Goal: Communication & Community: Answer question/provide support

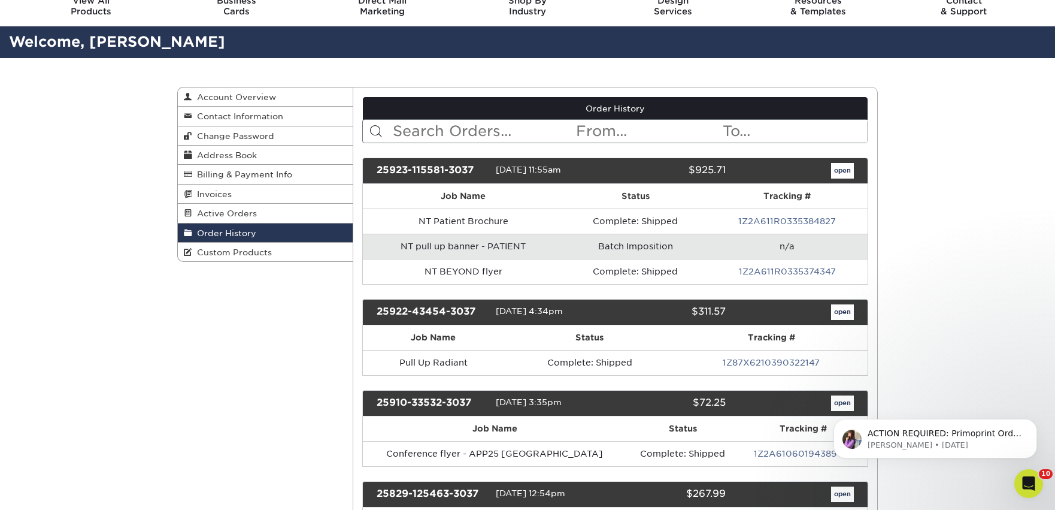
scroll to position [59, 0]
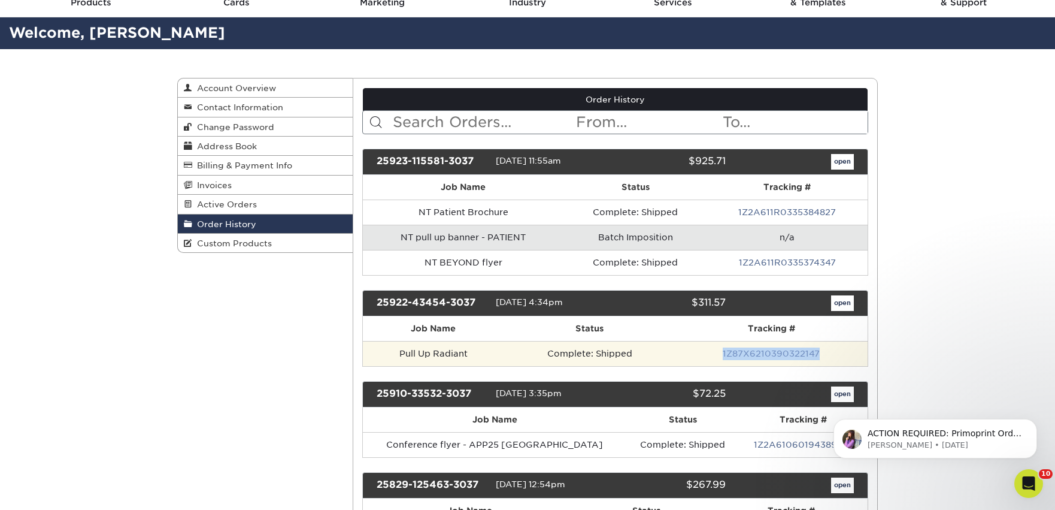
copy link "1Z87X6210390322147"
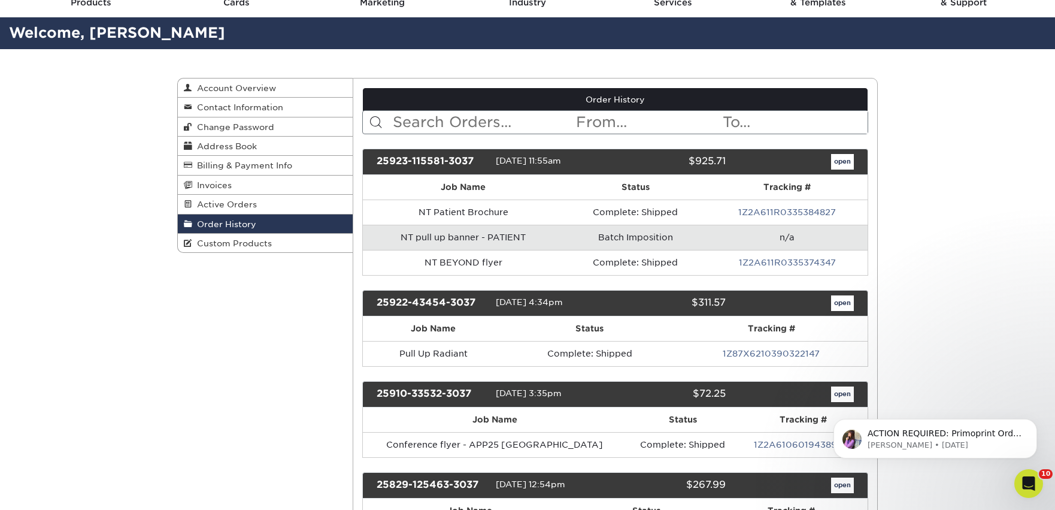
click at [529, 229] on td "NT pull up banner - PATIENT" at bounding box center [464, 237] width 202 height 25
click at [842, 169] on div "25923-115581-3037 [DATE] 11:55am $925.71 open" at bounding box center [615, 161] width 507 height 26
click at [845, 159] on link "open" at bounding box center [842, 162] width 23 height 16
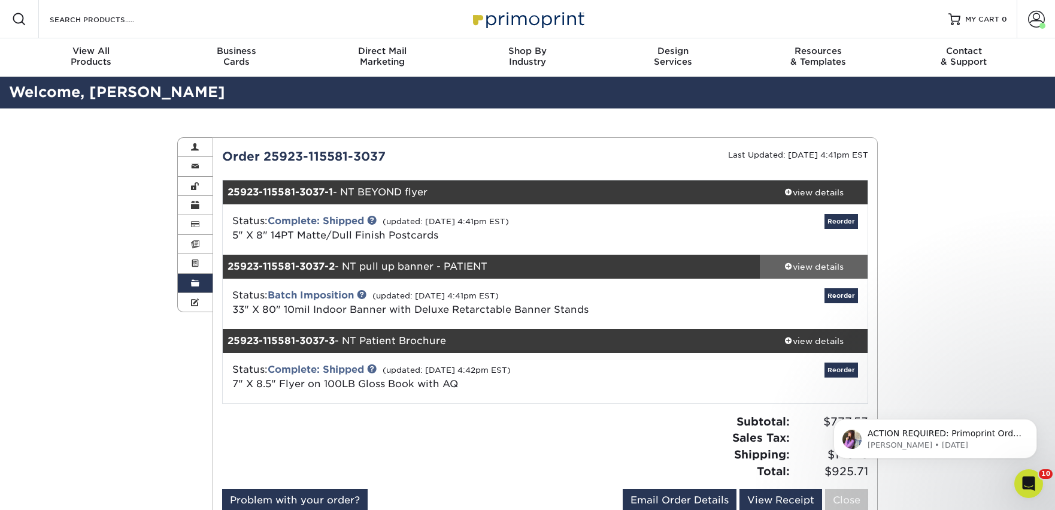
click at [836, 268] on div "view details" at bounding box center [814, 266] width 108 height 12
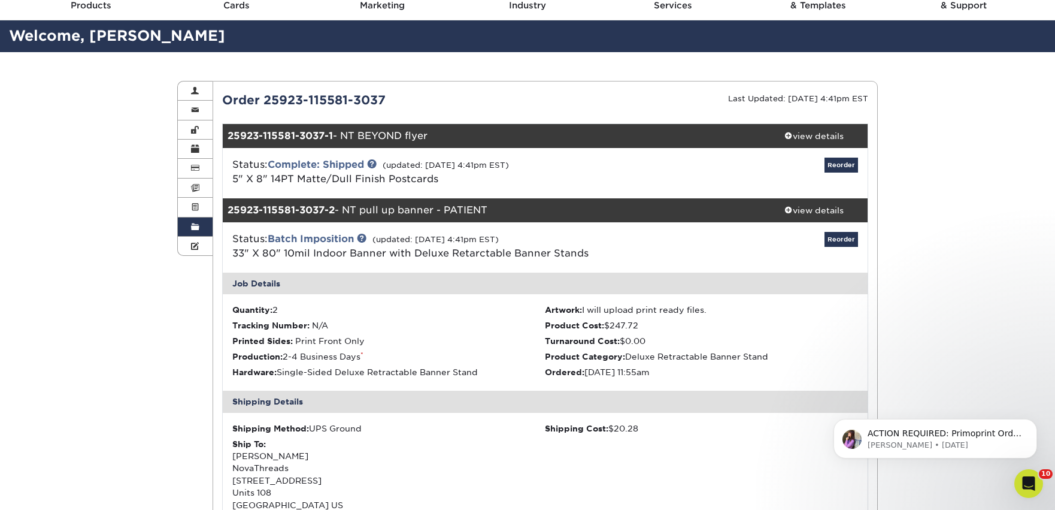
scroll to position [38, 0]
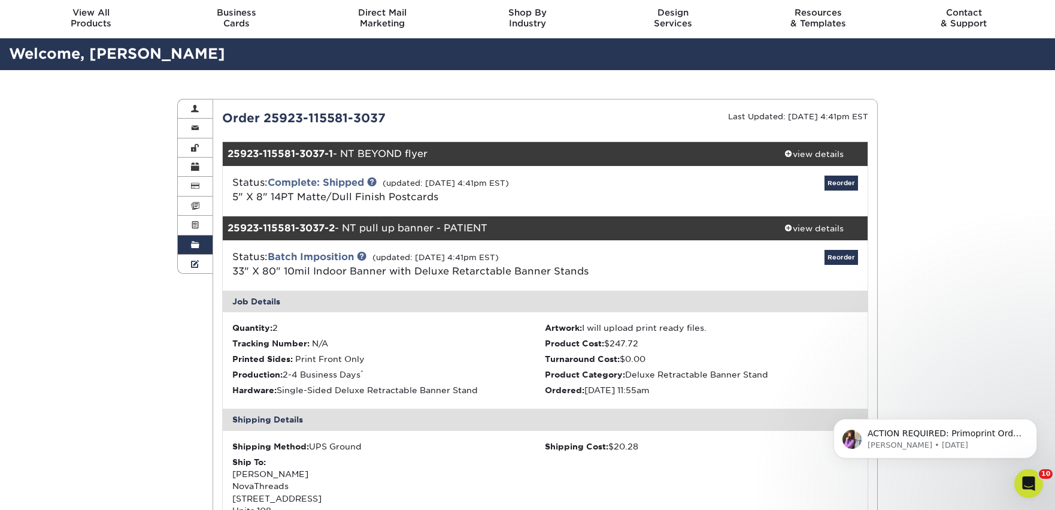
click at [197, 257] on link "Custom Products" at bounding box center [195, 263] width 35 height 19
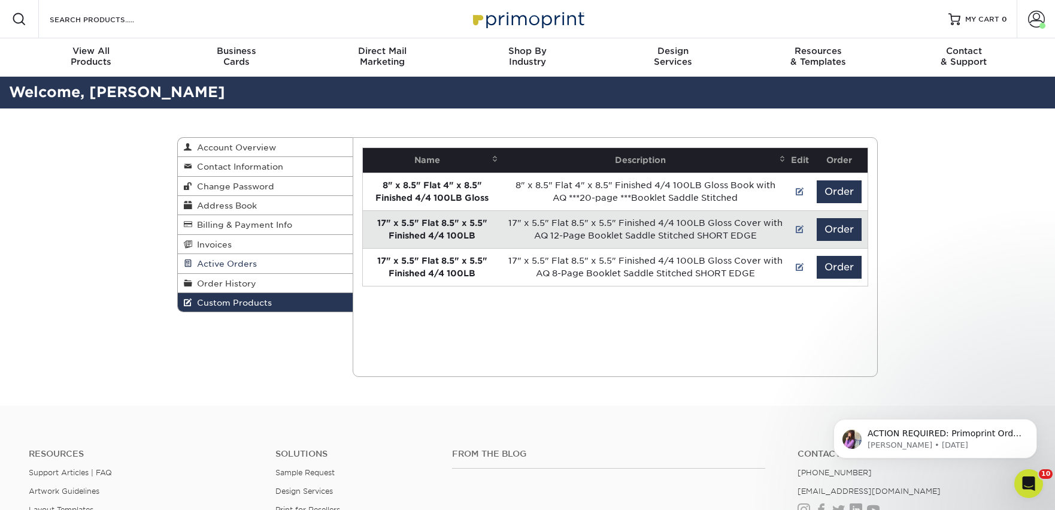
click at [210, 267] on span "Active Orders" at bounding box center [224, 264] width 65 height 10
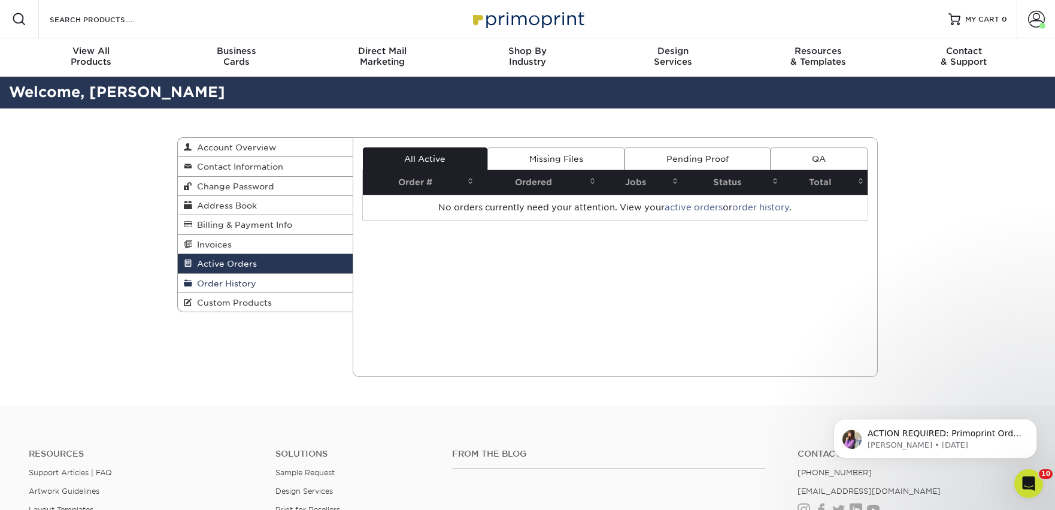
click at [213, 291] on link "Order History" at bounding box center [265, 283] width 175 height 19
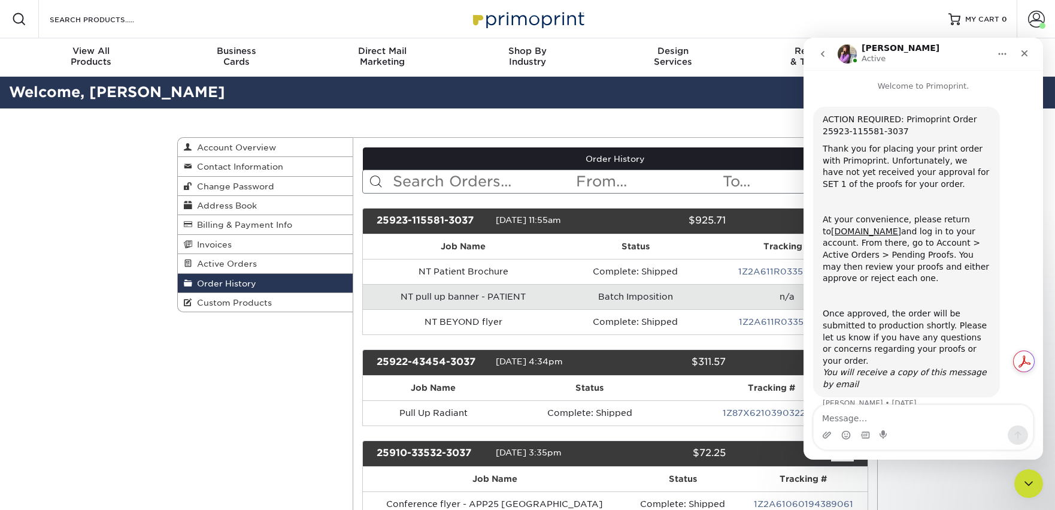
scroll to position [6, 0]
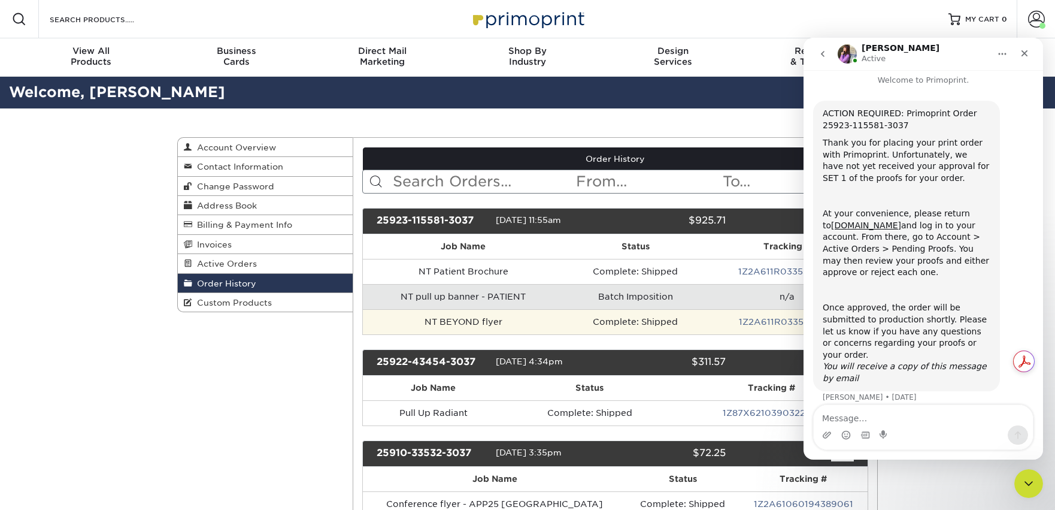
click at [545, 318] on td "NT BEYOND flyer" at bounding box center [464, 321] width 202 height 25
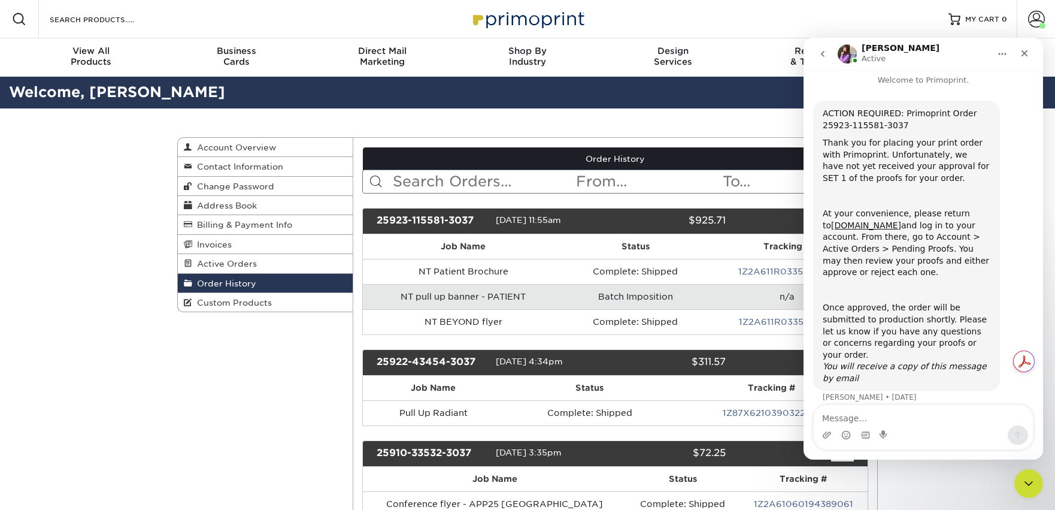
click at [753, 304] on td "n/a" at bounding box center [787, 296] width 161 height 25
click at [446, 219] on div "25923-115581-3037" at bounding box center [432, 221] width 128 height 16
copy div "25923-115581-3037"
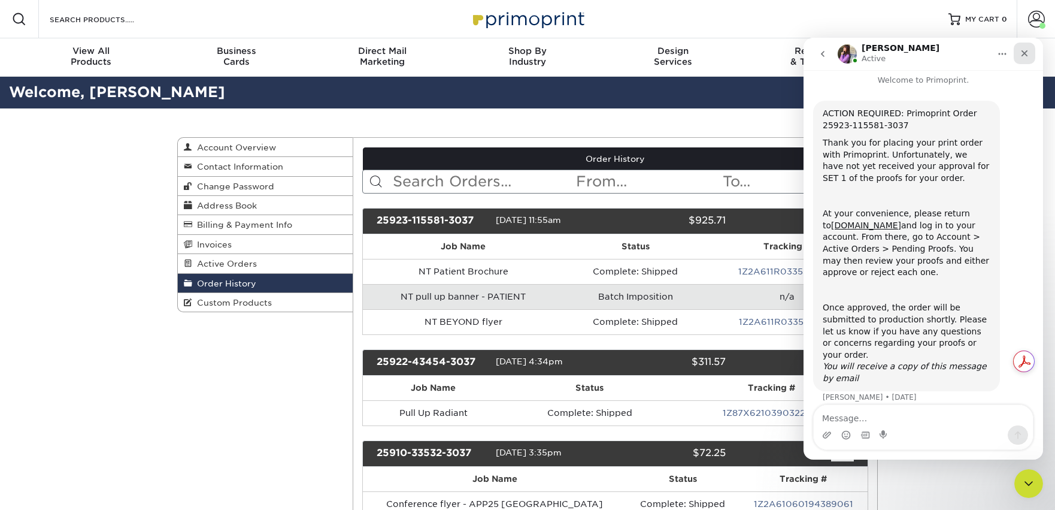
click at [1031, 55] on div "Close" at bounding box center [1025, 54] width 22 height 22
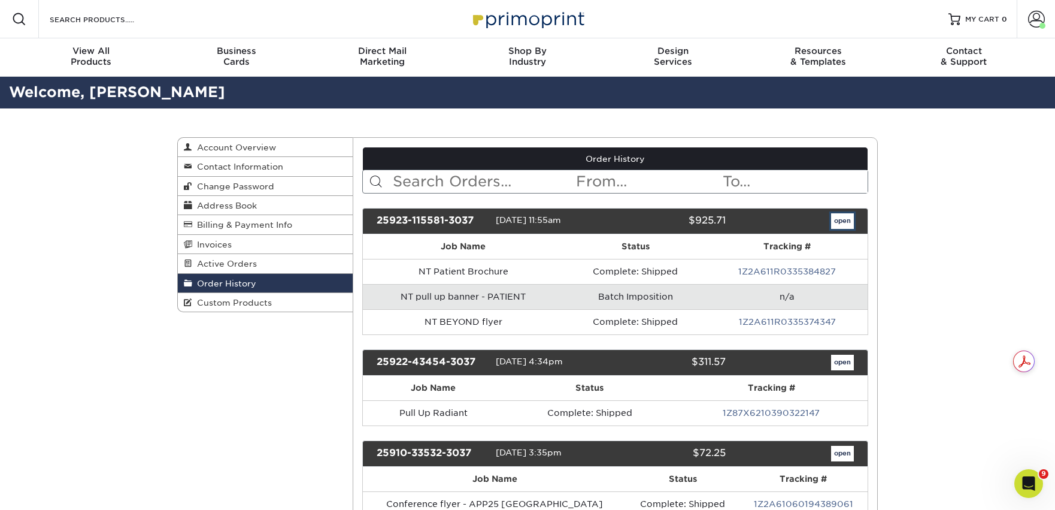
click at [834, 222] on link "open" at bounding box center [842, 221] width 23 height 16
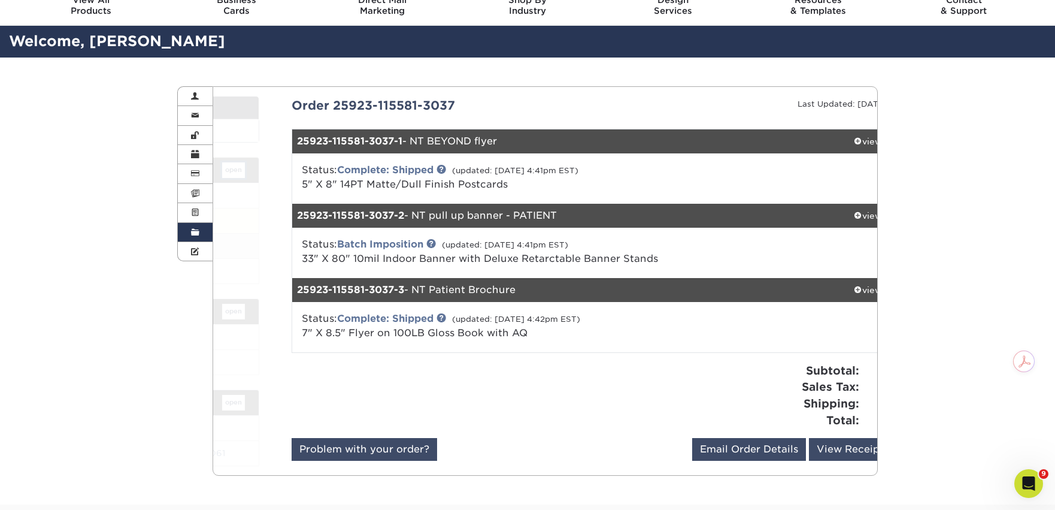
scroll to position [83, 0]
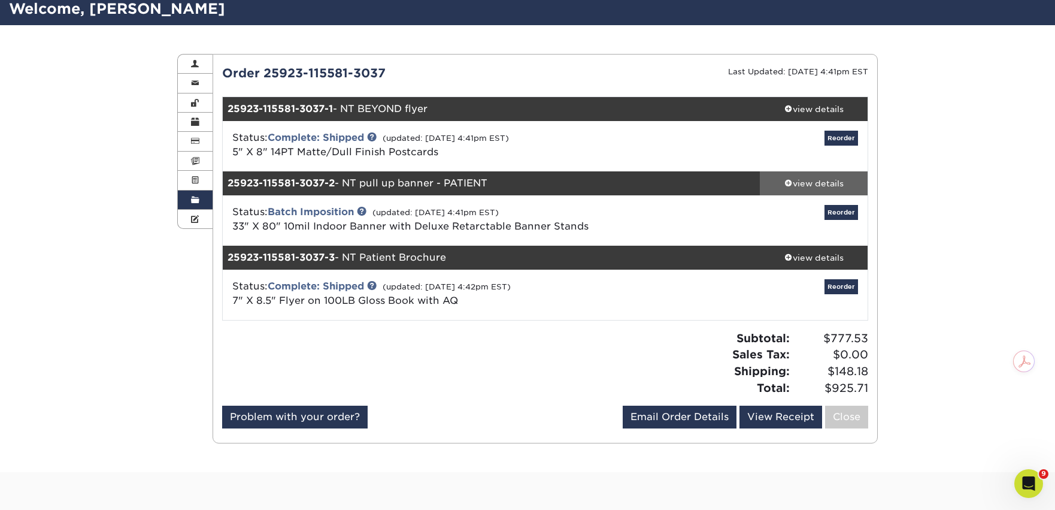
click at [813, 184] on div "view details" at bounding box center [814, 183] width 108 height 12
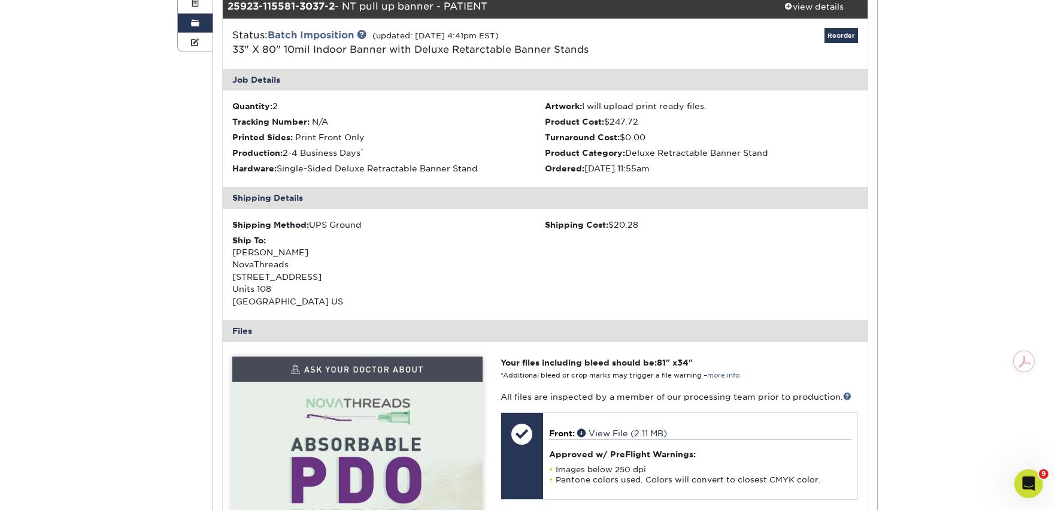
scroll to position [332, 0]
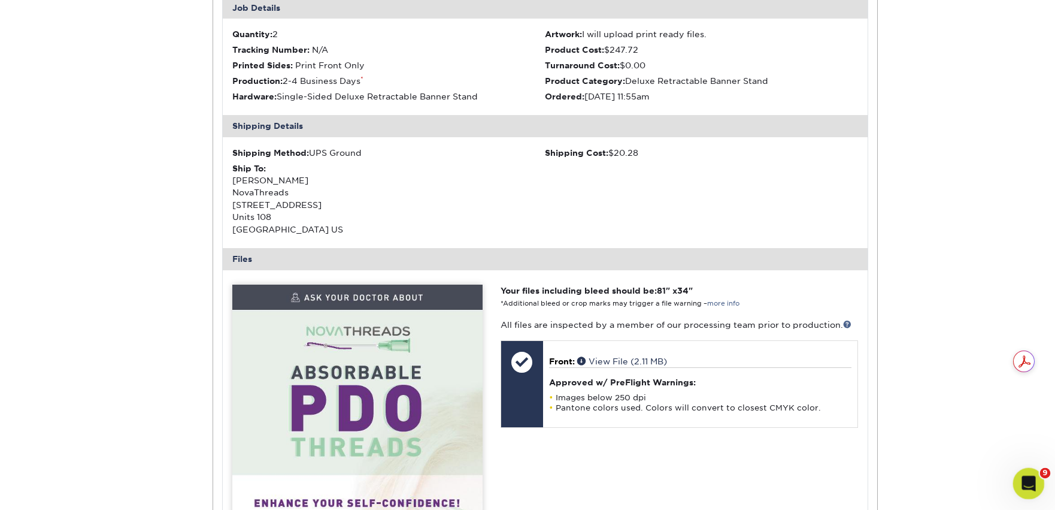
click at [1032, 480] on icon "Open Intercom Messenger" at bounding box center [1027, 482] width 20 height 20
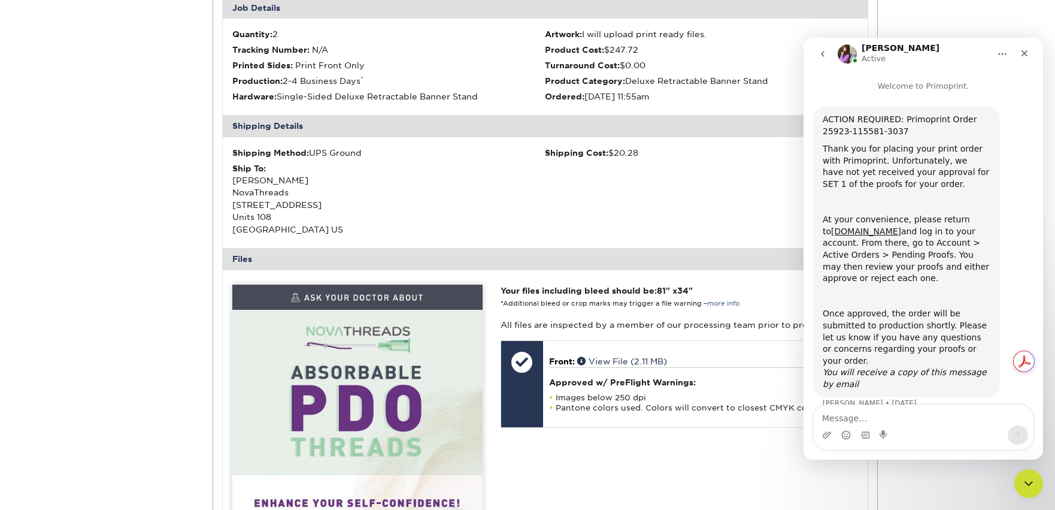
scroll to position [6, 0]
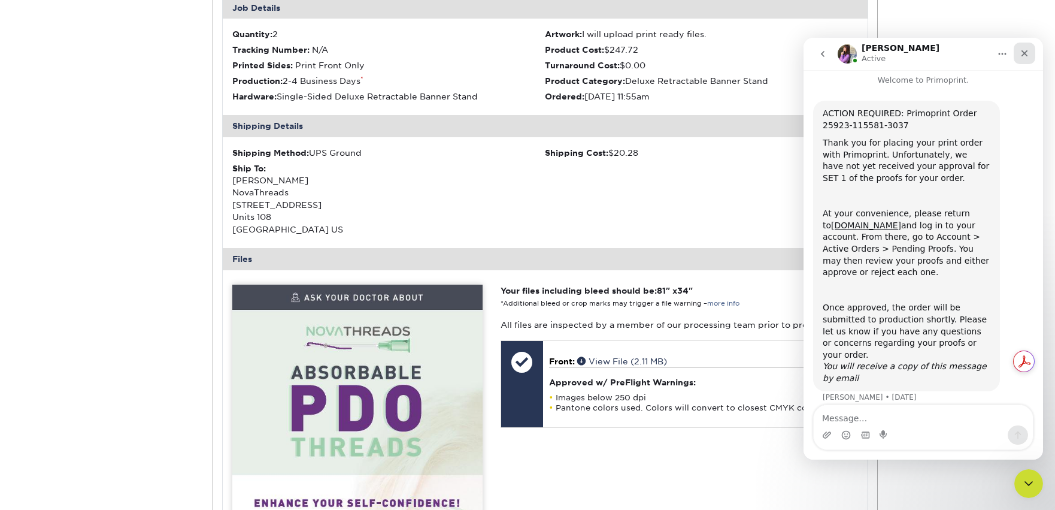
click at [1026, 56] on icon "Close" at bounding box center [1025, 54] width 10 height 10
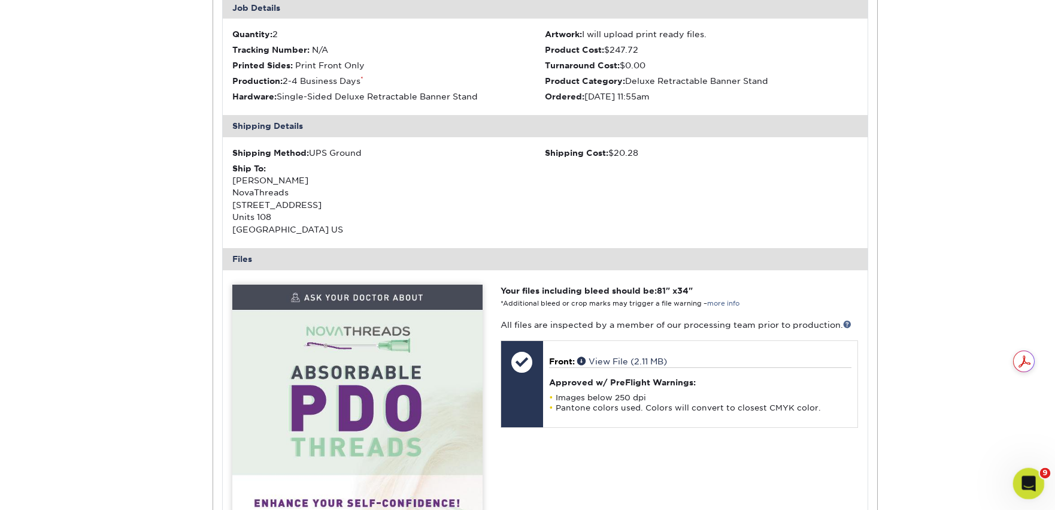
click at [1025, 477] on icon "Open Intercom Messenger" at bounding box center [1027, 482] width 20 height 20
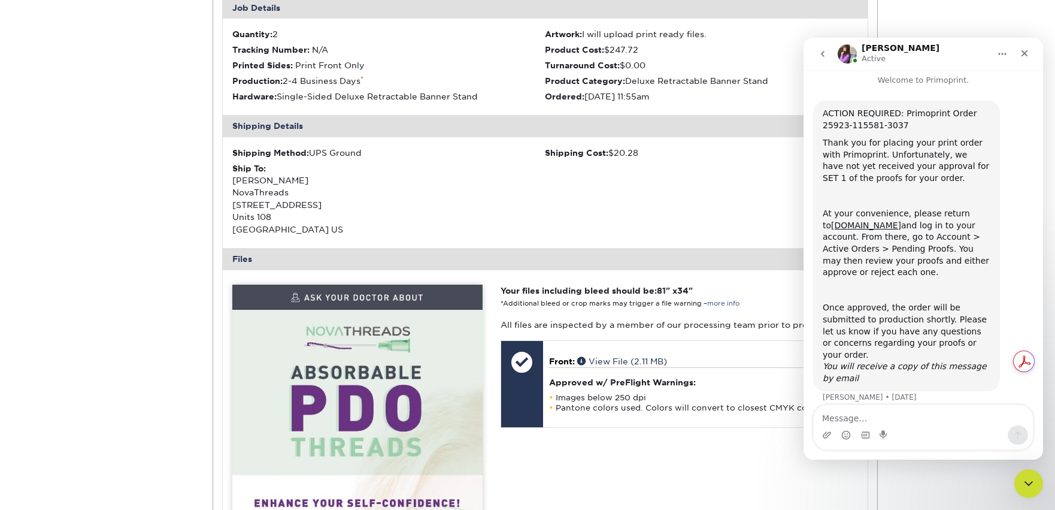
click at [823, 50] on icon "go back" at bounding box center [823, 54] width 10 height 10
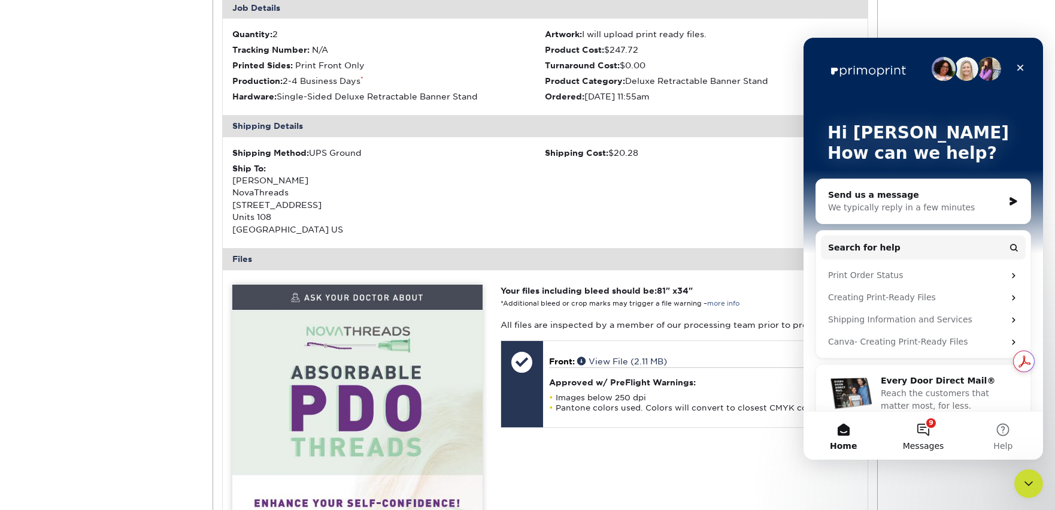
click at [923, 434] on button "9 Messages" at bounding box center [923, 435] width 80 height 48
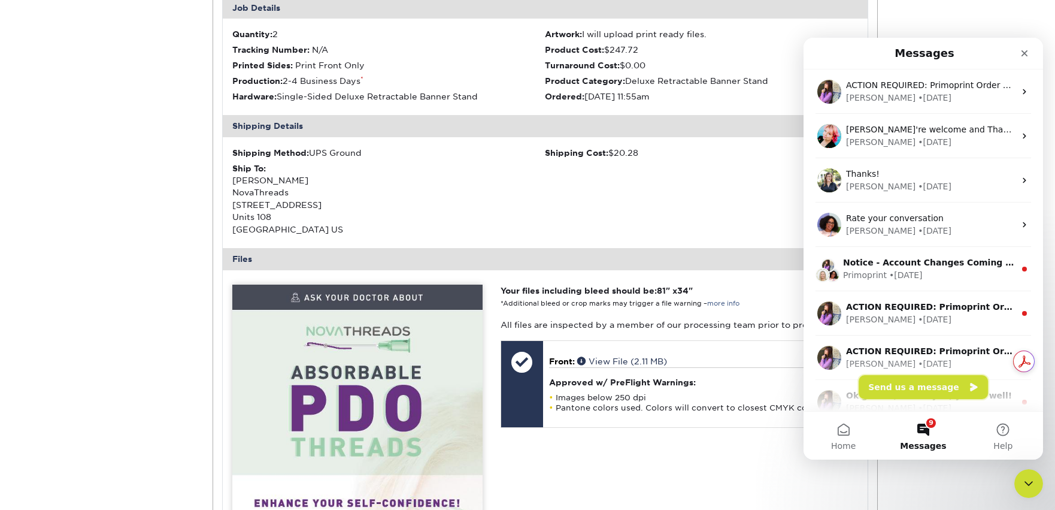
click at [913, 384] on button "Send us a message" at bounding box center [923, 387] width 129 height 24
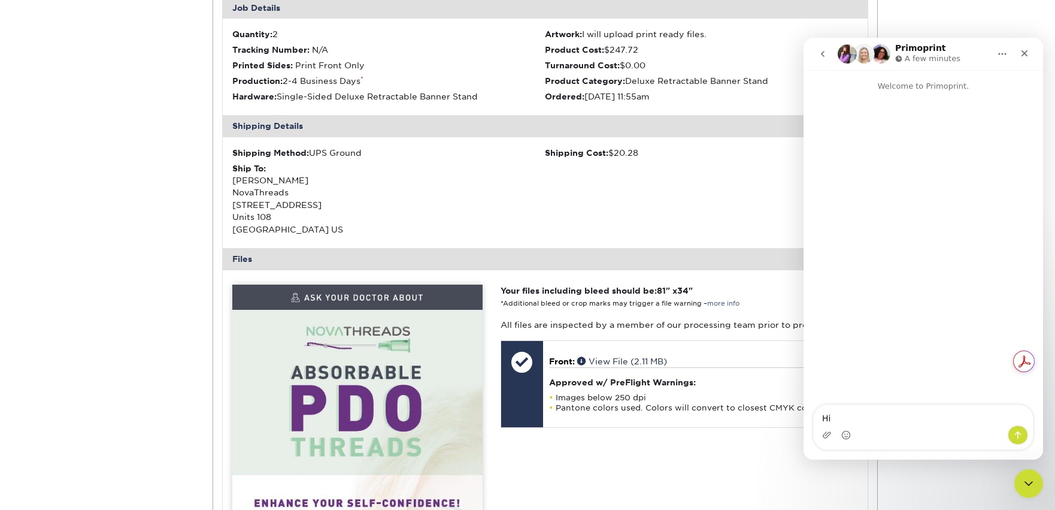
type textarea "Hi!"
type textarea "I"
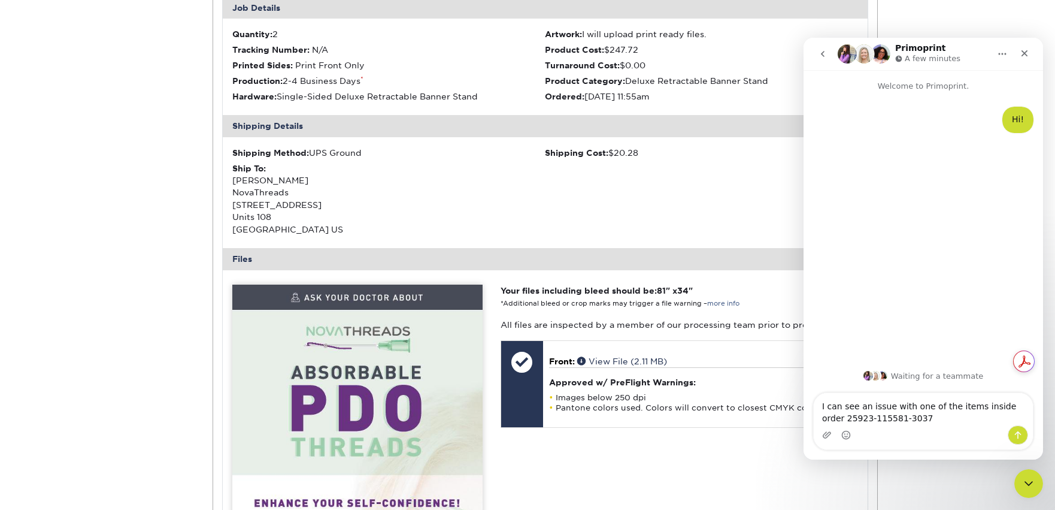
type textarea "I can see an issue with one of the items inside order 25923-115581-3037"
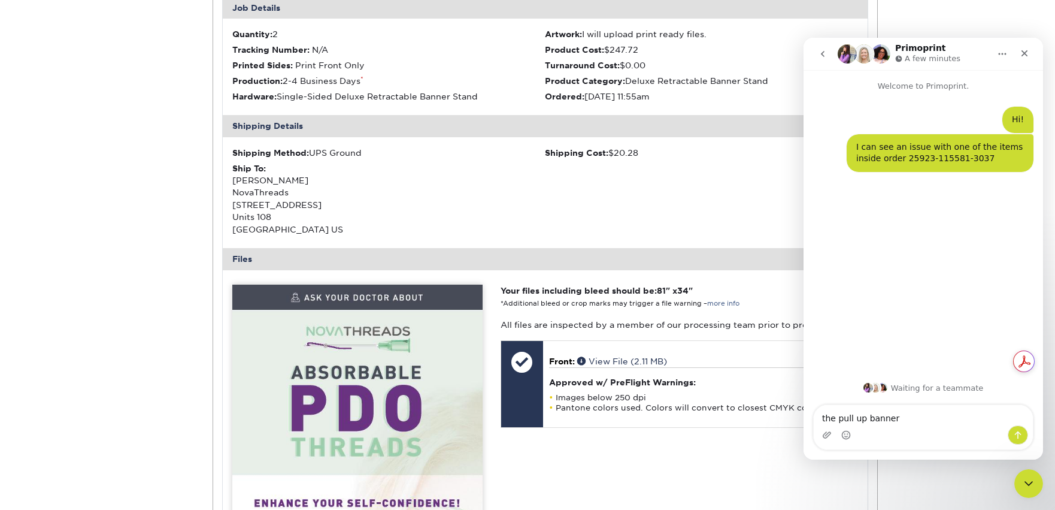
type textarea "the pull up banners"
type textarea "please advise"
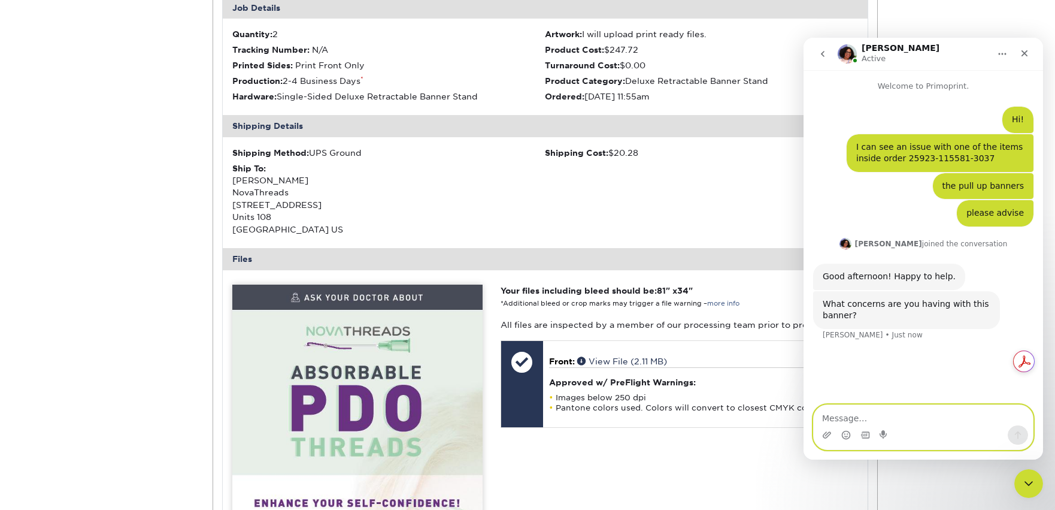
click at [862, 419] on textarea "Message…" at bounding box center [923, 415] width 219 height 20
type textarea "it doesn't have tracking number, and I received the rest of that order already"
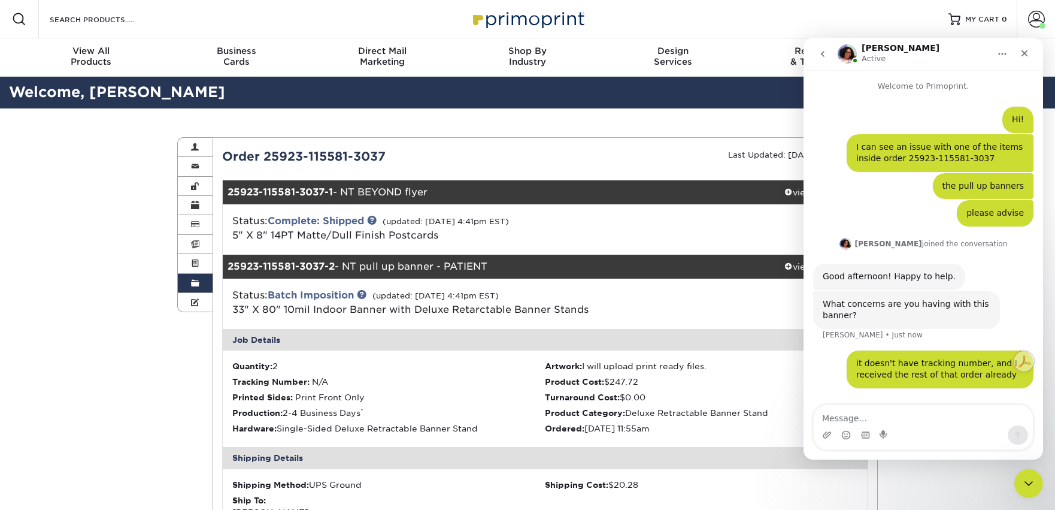
click at [200, 283] on link "Order History" at bounding box center [195, 283] width 35 height 19
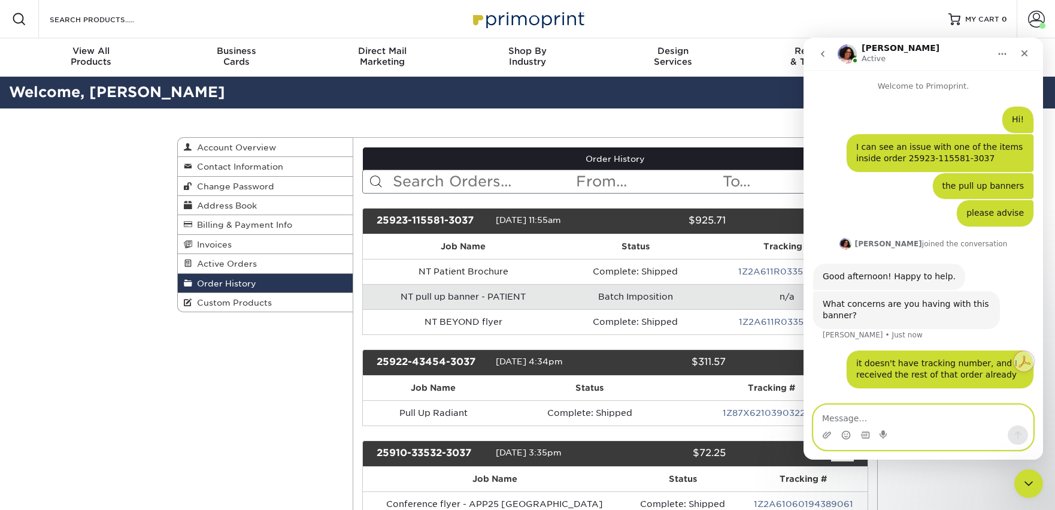
click at [902, 411] on textarea "Message…" at bounding box center [923, 415] width 219 height 20
type textarea "it says Batch Imposition"
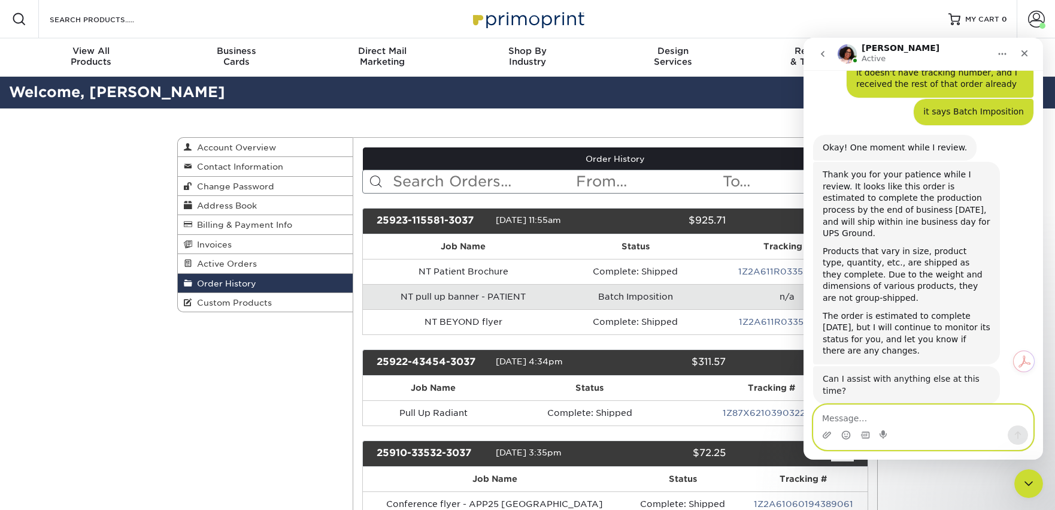
scroll to position [278, 0]
click at [895, 410] on textarea "Message…" at bounding box center [923, 415] width 219 height 20
type textarea "ohh, got it!"
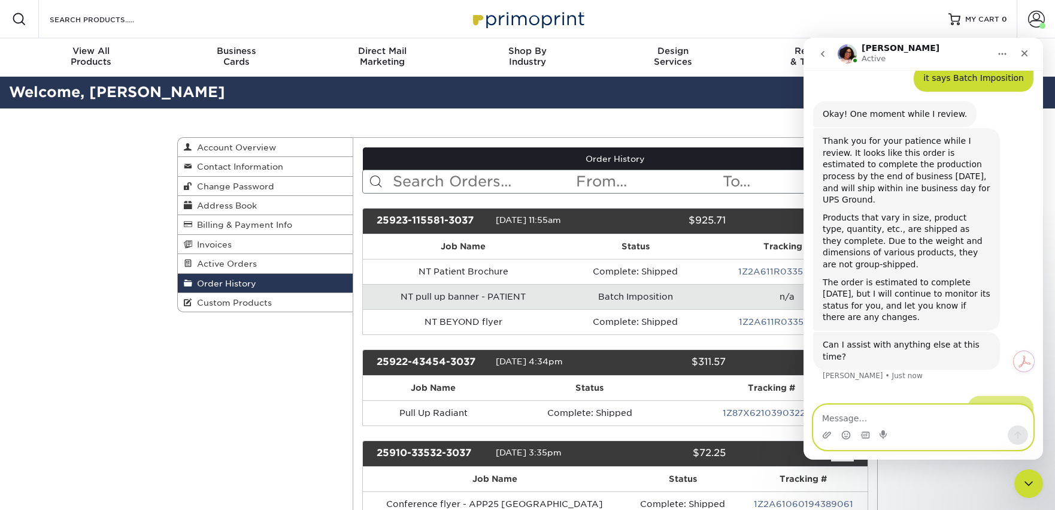
scroll to position [314, 0]
type textarea "t"
type textarea "that would be all, thank you!"
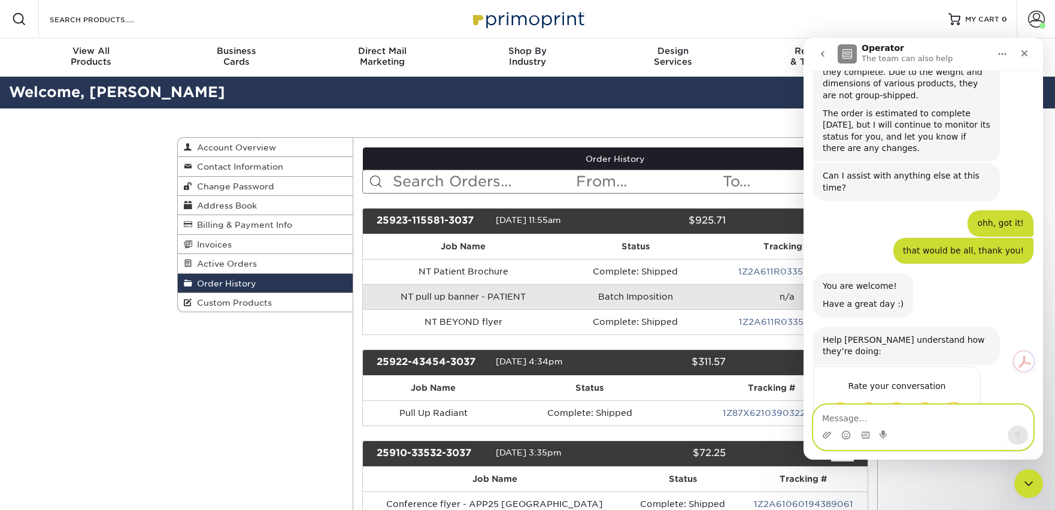
scroll to position [490, 0]
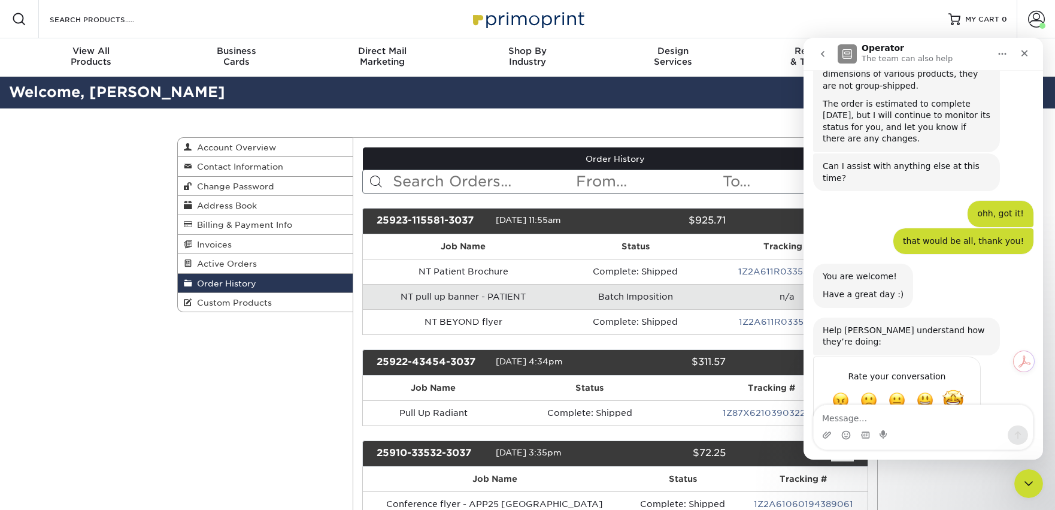
click at [953, 389] on span "Amazing" at bounding box center [953, 400] width 22 height 22
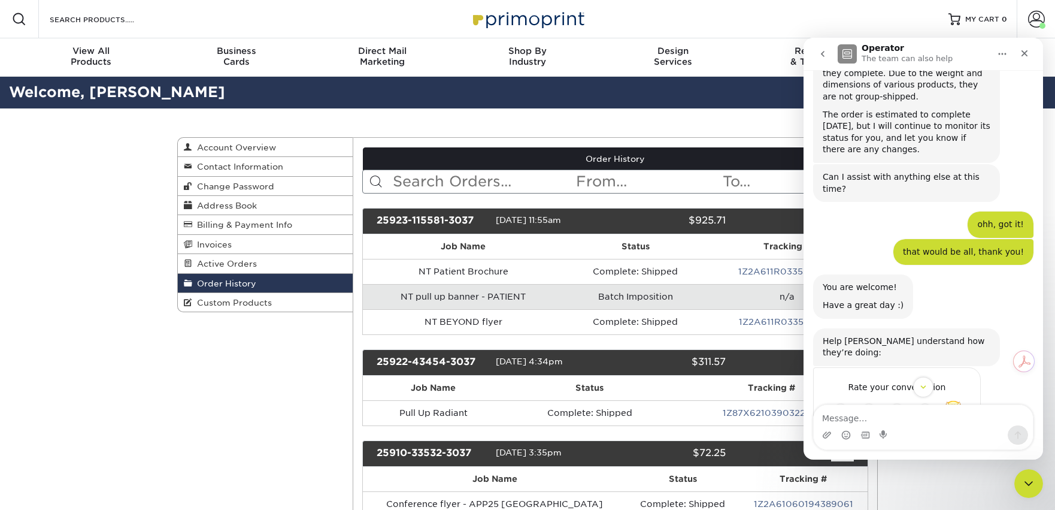
scroll to position [523, 0]
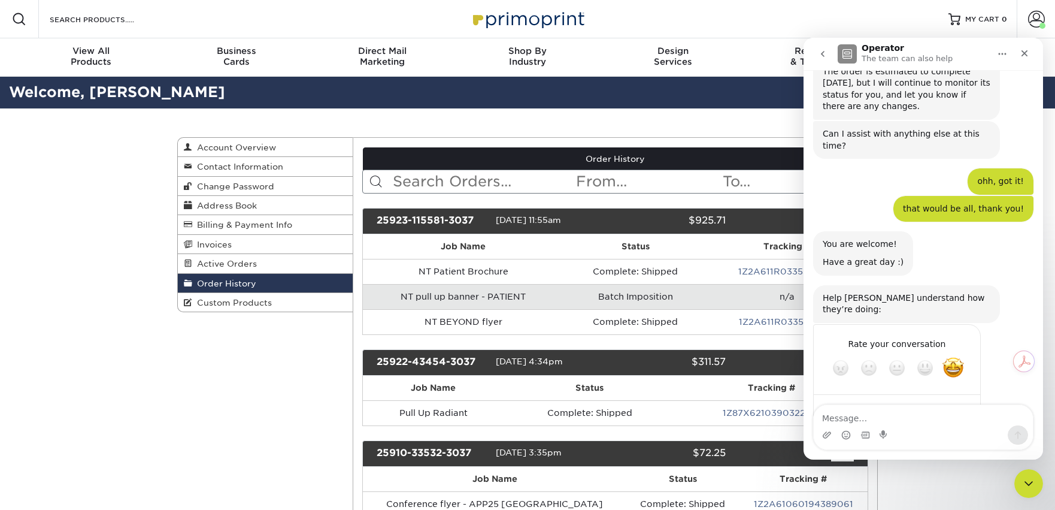
click at [957, 399] on div "Submit" at bounding box center [959, 411] width 24 height 24
click at [1023, 54] on icon "Close" at bounding box center [1025, 53] width 7 height 7
